Goal: Communication & Community: Connect with others

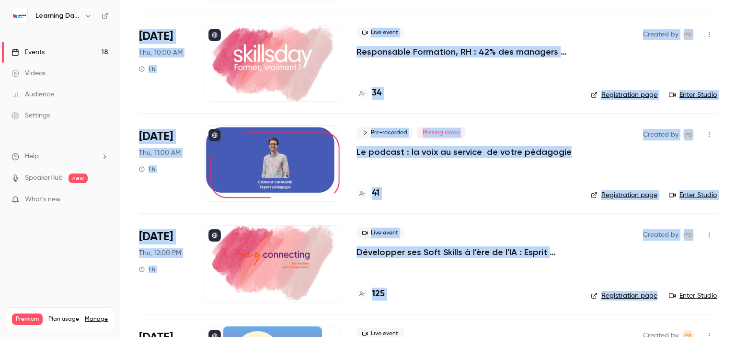
scroll to position [1543, 0]
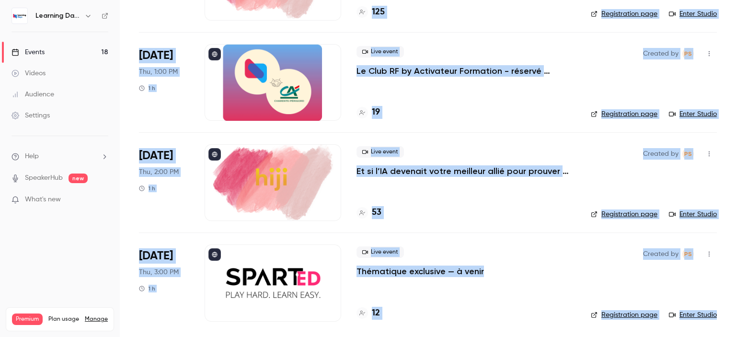
drag, startPoint x: 736, startPoint y: 51, endPoint x: 736, endPoint y: 317, distance: 265.5
click at [736, 317] on main "Search for videos or events New video Schedule Events Upcoming Past Recurring R…" at bounding box center [428, 168] width 616 height 337
click at [503, 65] on p "Le Club RF by Activateur Formation - réservé uniquement aux responsables format…" at bounding box center [466, 71] width 219 height 12
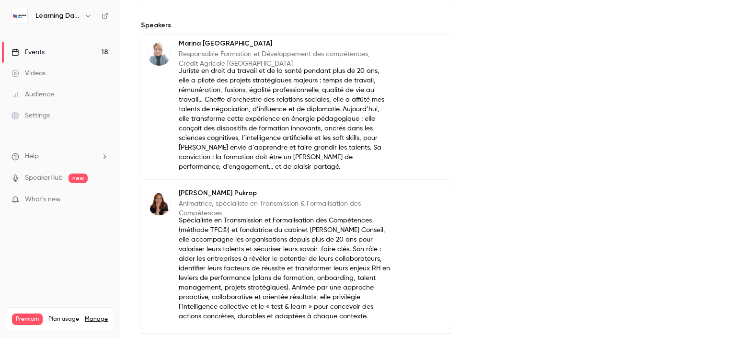
scroll to position [443, 0]
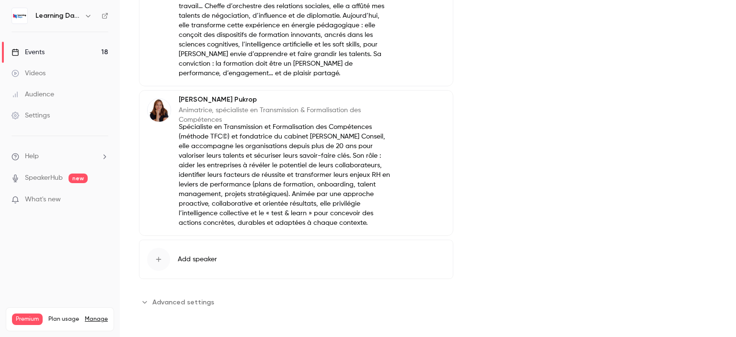
drag, startPoint x: 736, startPoint y: 117, endPoint x: 475, endPoint y: 335, distance: 339.2
click at [736, 336] on html "Learning Days Events 18 Videos Audience Settings Help SpeakerHub new What's new…" at bounding box center [368, 206] width 736 height 412
click at [199, 303] on span "Advanced settings" at bounding box center [183, 302] width 62 height 10
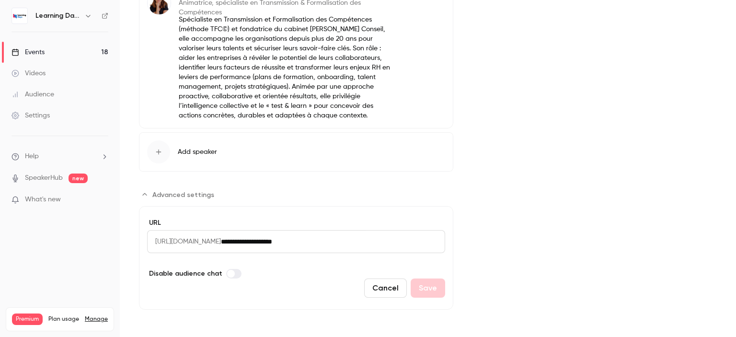
click at [387, 293] on button "Cancel" at bounding box center [385, 287] width 43 height 19
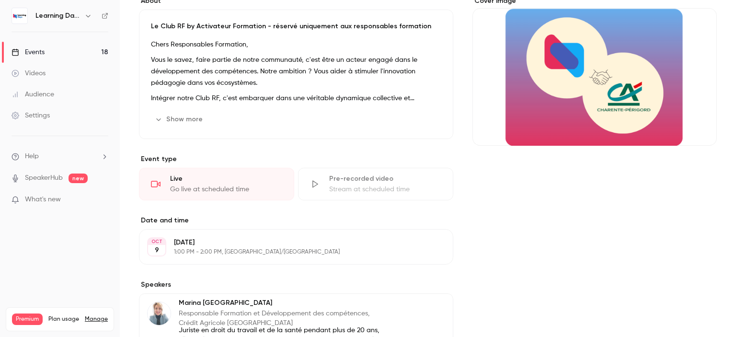
drag, startPoint x: 736, startPoint y: 197, endPoint x: 601, endPoint y: 35, distance: 211.1
click at [721, 51] on main "Search for videos or events Share Le Club RF by Activateur Formation - réservé …" at bounding box center [428, 168] width 616 height 337
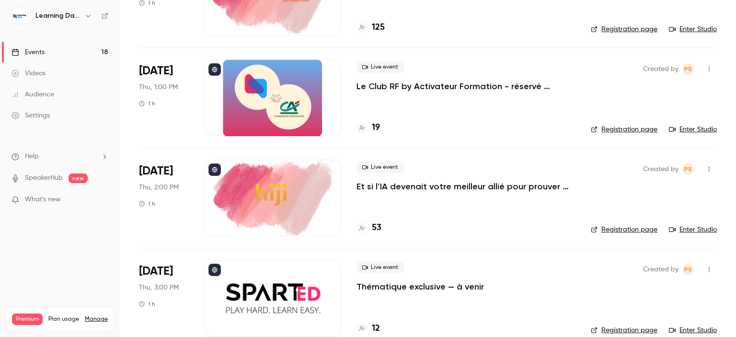
scroll to position [1530, 0]
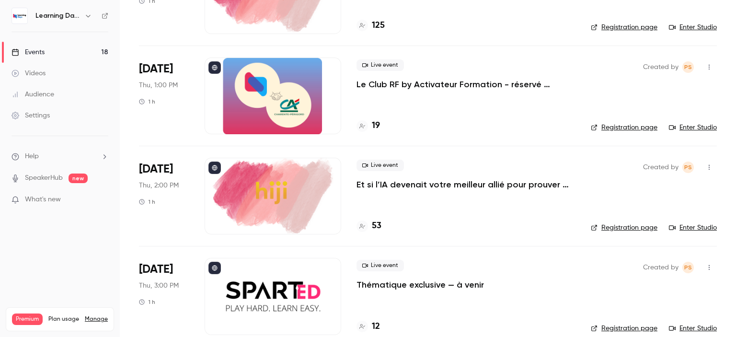
click at [632, 125] on link "Registration page" at bounding box center [624, 128] width 67 height 10
click at [49, 118] on div "Settings" at bounding box center [31, 116] width 38 height 10
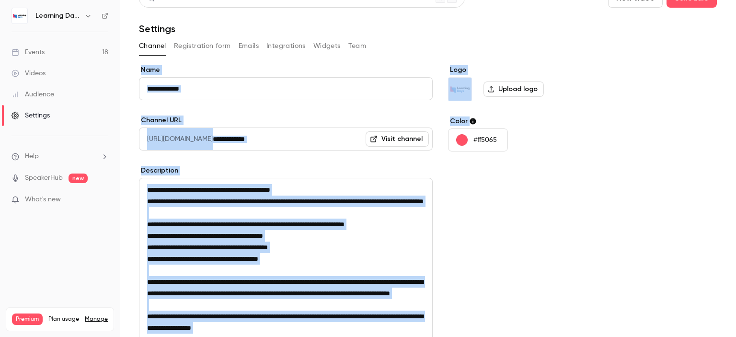
scroll to position [1, 0]
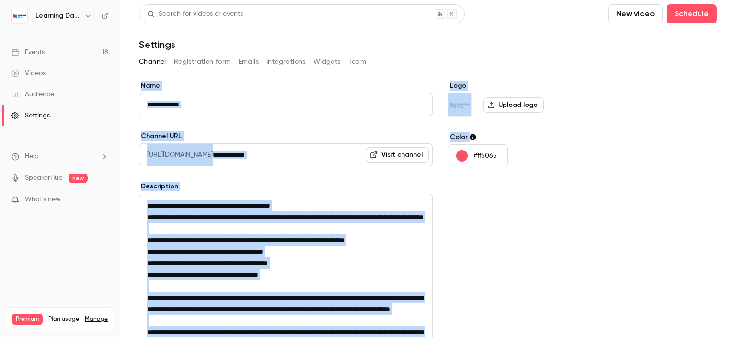
drag, startPoint x: 736, startPoint y: 143, endPoint x: 726, endPoint y: 38, distance: 105.9
click at [726, 38] on main "**********" at bounding box center [428, 168] width 616 height 337
click at [279, 59] on button "Integrations" at bounding box center [285, 61] width 39 height 15
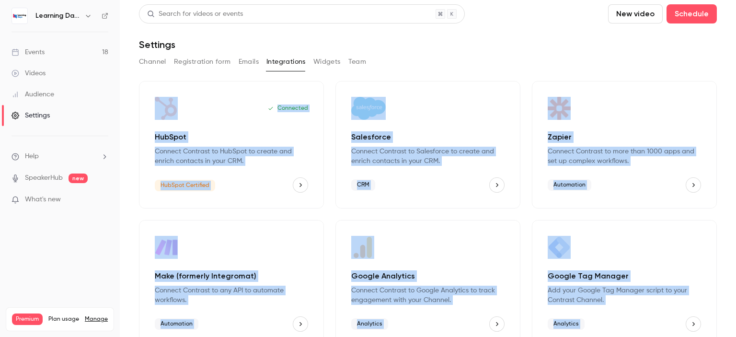
click at [211, 58] on button "Registration form" at bounding box center [202, 61] width 57 height 15
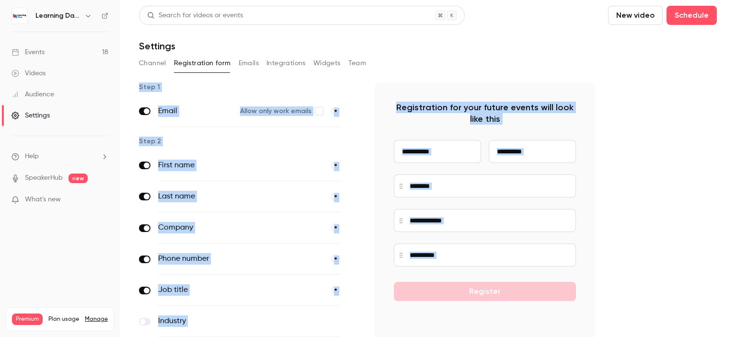
click at [254, 62] on button "Emails" at bounding box center [249, 63] width 20 height 15
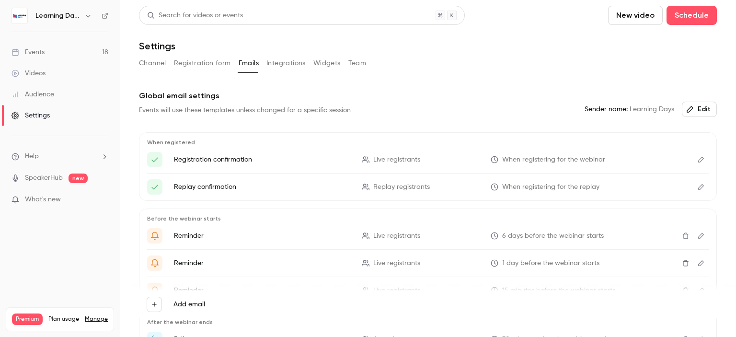
click at [305, 63] on button "Integrations" at bounding box center [285, 63] width 39 height 15
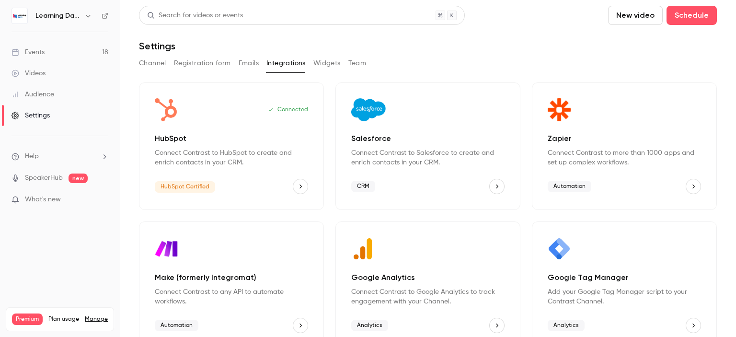
click at [325, 63] on button "Widgets" at bounding box center [326, 63] width 27 height 15
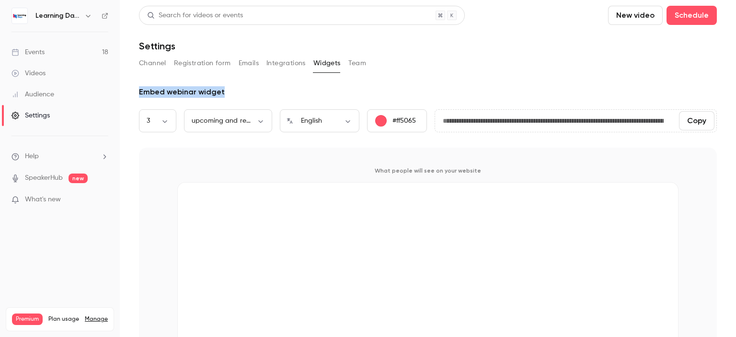
scroll to position [48, 0]
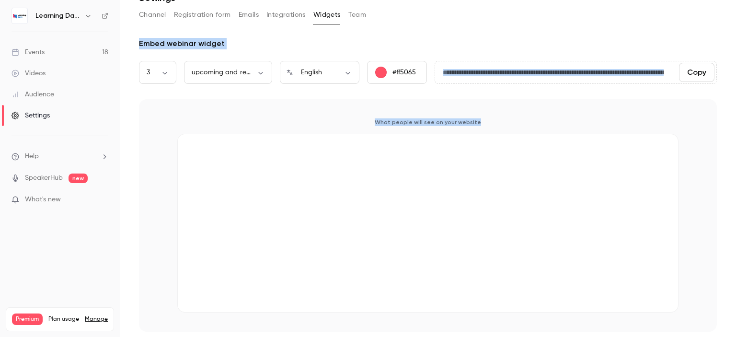
drag, startPoint x: 736, startPoint y: 49, endPoint x: 736, endPoint y: 97, distance: 47.9
click at [736, 97] on main "**********" at bounding box center [428, 168] width 616 height 337
click at [40, 51] on div "Events" at bounding box center [28, 52] width 33 height 10
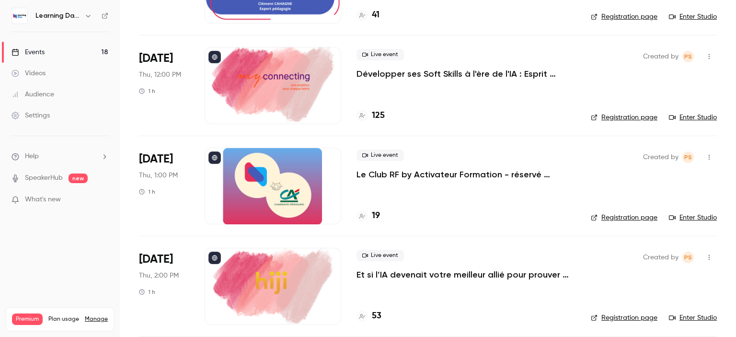
scroll to position [1543, 0]
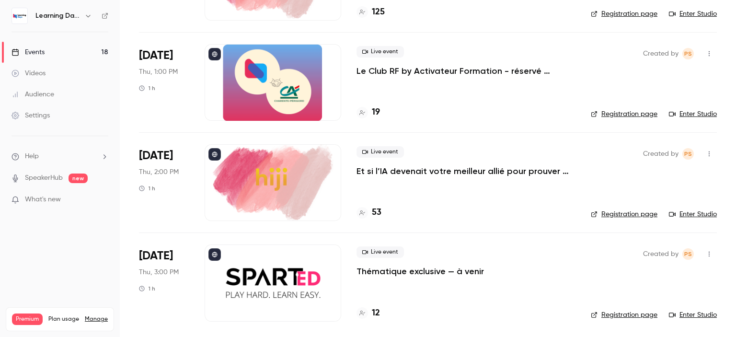
click at [709, 52] on icon "button" at bounding box center [709, 53] width 1 height 5
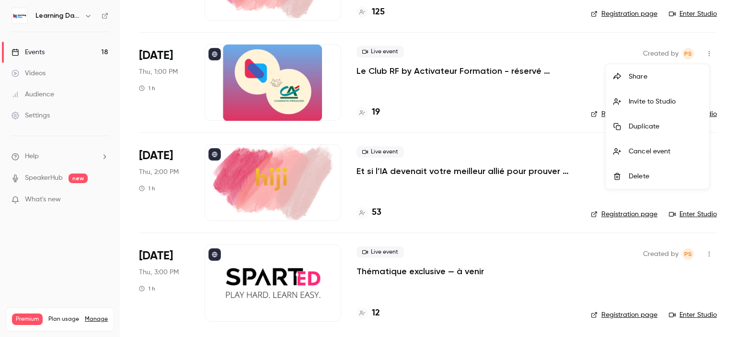
click at [679, 104] on div "Invite to Studio" at bounding box center [665, 102] width 73 height 10
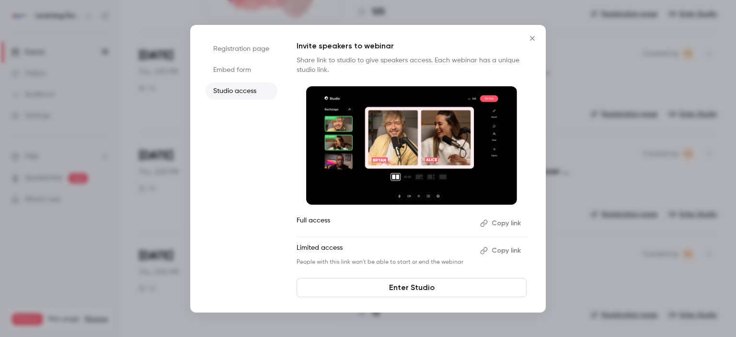
click at [504, 225] on button "Copy link" at bounding box center [501, 223] width 50 height 15
